Goal: Find specific page/section: Find specific page/section

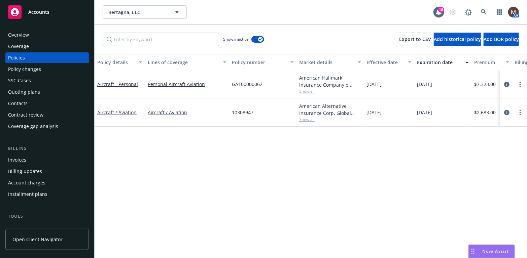
scroll to position [34, 0]
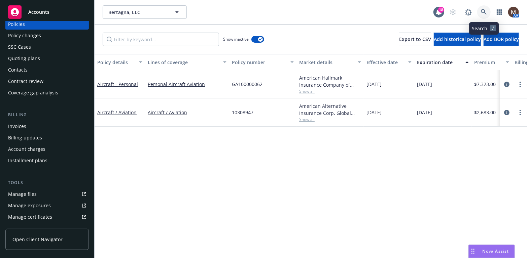
click at [483, 8] on link at bounding box center [483, 11] width 13 height 13
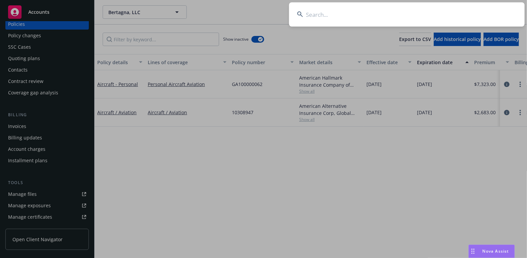
click at [313, 14] on input at bounding box center [406, 14] width 235 height 24
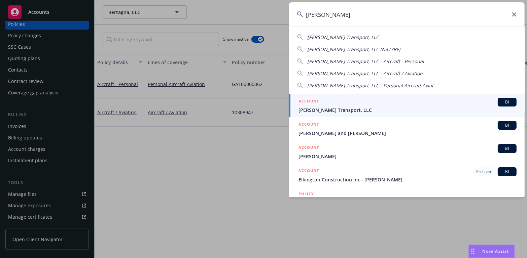
type input "[PERSON_NAME]"
drag, startPoint x: 322, startPoint y: 111, endPoint x: 267, endPoint y: 139, distance: 61.1
click at [321, 111] on span "[PERSON_NAME] Transport, LLC" at bounding box center [407, 110] width 218 height 7
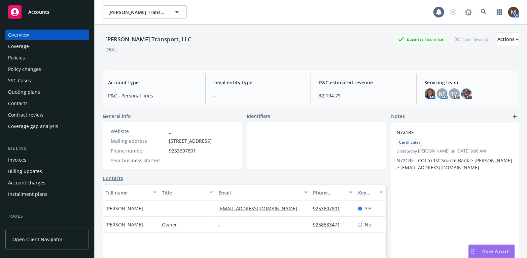
click at [22, 57] on div "Policies" at bounding box center [16, 57] width 17 height 11
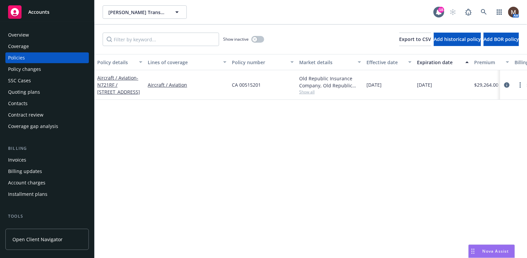
scroll to position [34, 0]
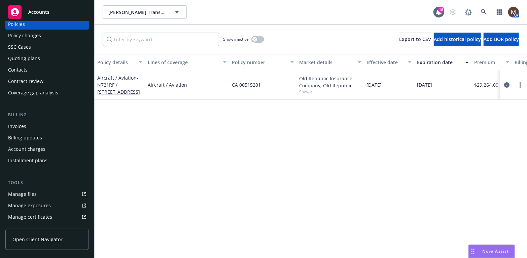
click at [30, 192] on div "Manage files" at bounding box center [22, 194] width 29 height 11
